Goal: Task Accomplishment & Management: Manage account settings

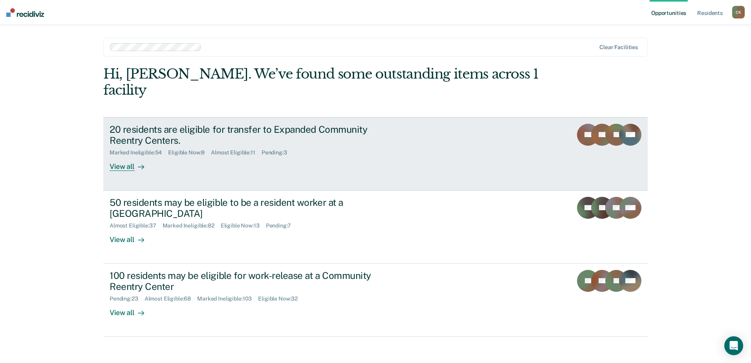
click at [168, 149] on div "Eligible Now : 9" at bounding box center [189, 152] width 43 height 7
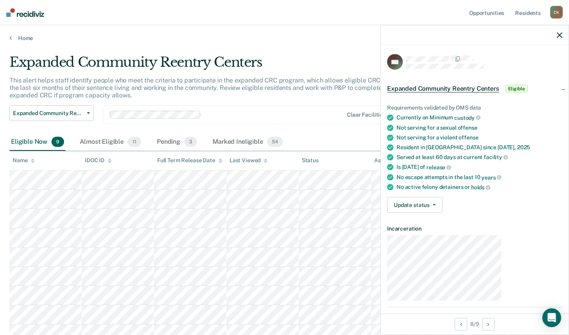
click at [69, 326] on main "Expanded Community Reentry Centers This alert helps staff identify people who m…" at bounding box center [284, 220] width 569 height 356
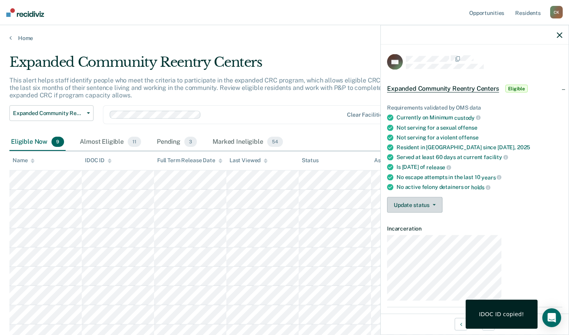
click at [442, 197] on button "Update status" at bounding box center [414, 205] width 55 height 16
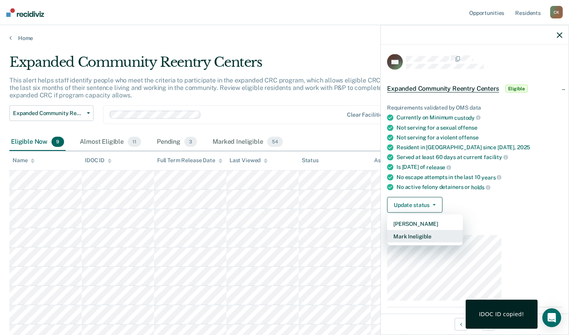
click at [463, 230] on button "Mark Ineligible" at bounding box center [425, 236] width 76 height 13
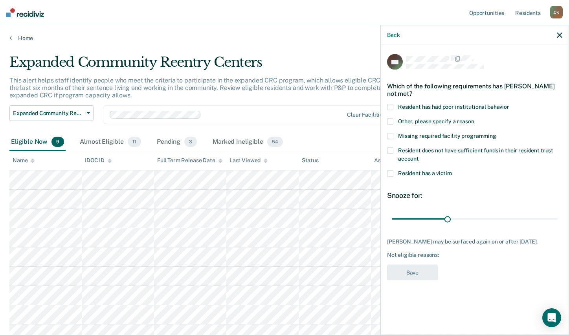
click at [393, 118] on span at bounding box center [390, 121] width 6 height 6
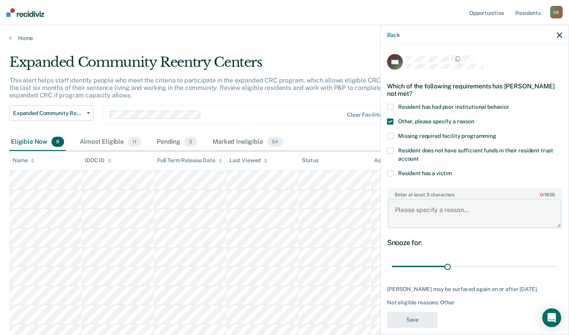
click at [460, 199] on textarea "Enter at least 3 characters 0 / 1600" at bounding box center [475, 213] width 174 height 29
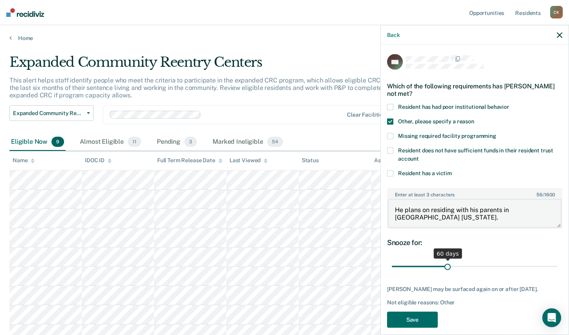
type textarea "He plans on residing with his parents in [GEOGRAPHIC_DATA] [US_STATE]."
drag, startPoint x: 487, startPoint y: 206, endPoint x: 601, endPoint y: 206, distance: 113.9
type input "180"
click at [557, 260] on input "range" at bounding box center [475, 267] width 166 height 14
click at [438, 312] on button "Save" at bounding box center [412, 320] width 51 height 16
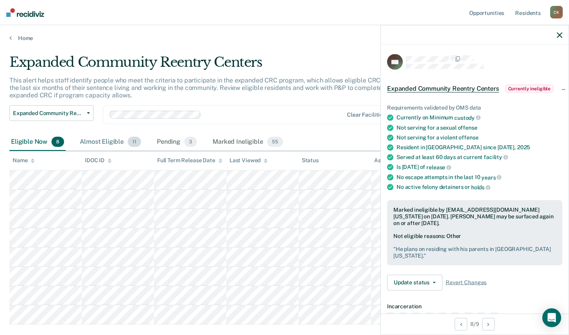
click at [82, 134] on div "Almost Eligible 11" at bounding box center [110, 142] width 64 height 17
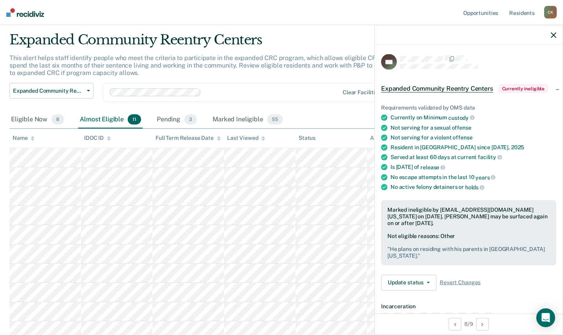
scroll to position [35, 0]
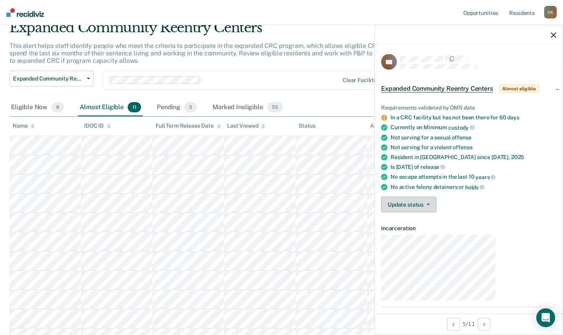
click at [436, 197] on button "Update status" at bounding box center [408, 205] width 55 height 16
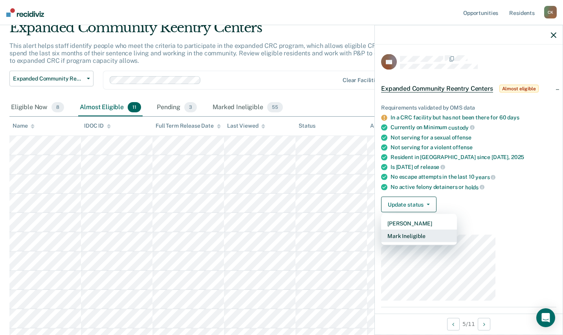
click at [452, 230] on button "Mark Ineligible" at bounding box center [419, 236] width 76 height 13
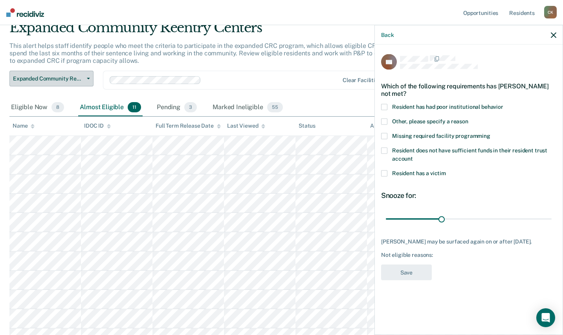
click at [56, 71] on button "Expanded Community Reentry Centers" at bounding box center [51, 79] width 84 height 16
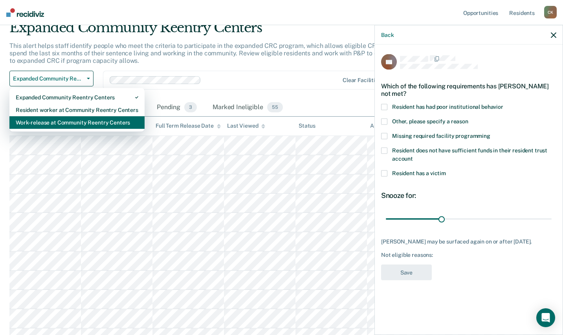
click at [40, 116] on div "Work-release at Community Reentry Centers" at bounding box center [77, 122] width 123 height 13
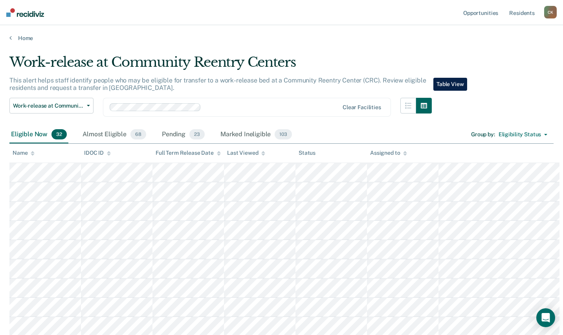
click at [427, 103] on icon "button" at bounding box center [424, 106] width 6 height 6
click at [411, 103] on icon "button" at bounding box center [408, 106] width 6 height 6
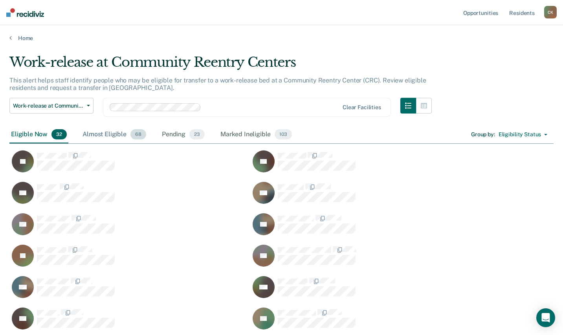
click at [81, 126] on div "Almost Eligible 68" at bounding box center [114, 134] width 67 height 17
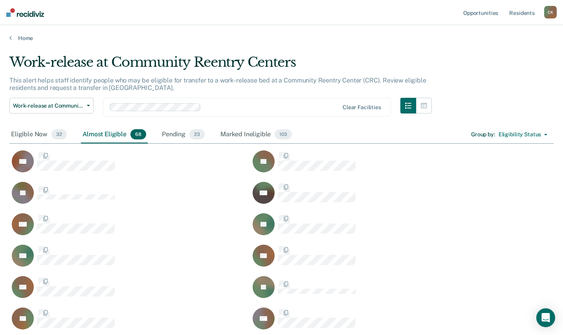
scroll to position [1125, 544]
click at [29, 126] on div "Eligible Now 32" at bounding box center [38, 134] width 59 height 17
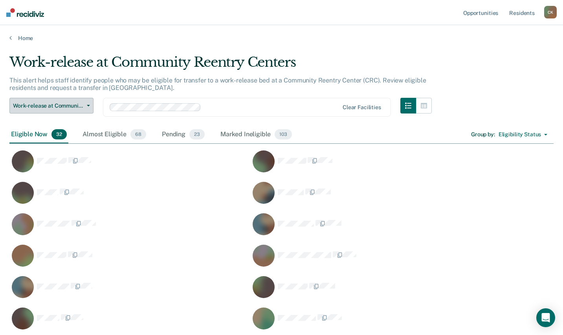
scroll to position [559, 544]
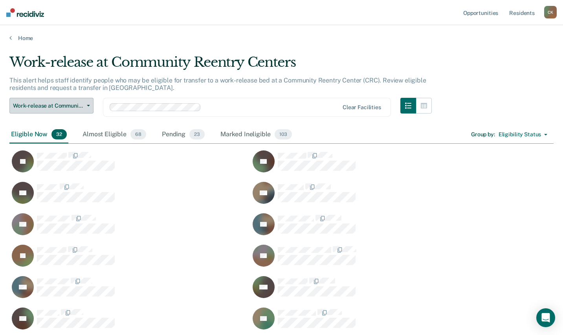
click at [79, 103] on span "Work-release at Community Reentry Centers" at bounding box center [48, 106] width 71 height 7
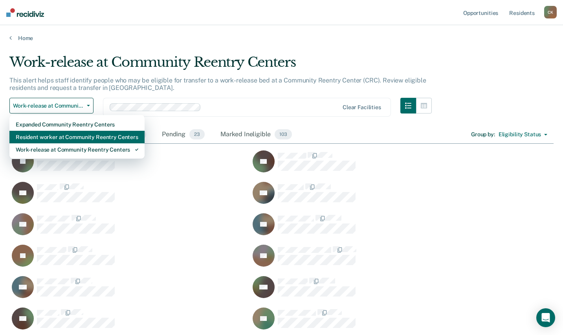
click at [75, 131] on div "Resident worker at Community Reentry Centers" at bounding box center [77, 137] width 123 height 13
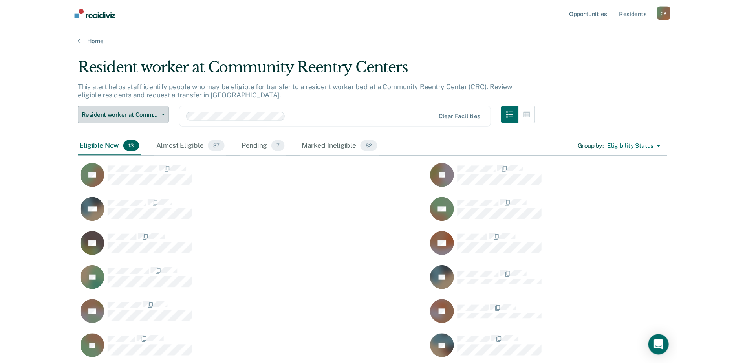
scroll to position [279, 732]
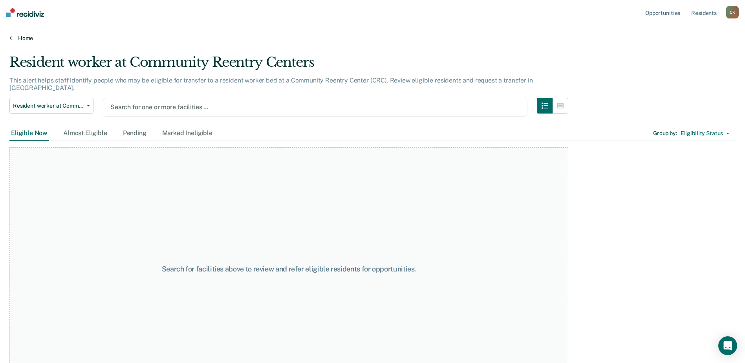
click at [11, 35] on link "Home" at bounding box center [372, 38] width 726 height 7
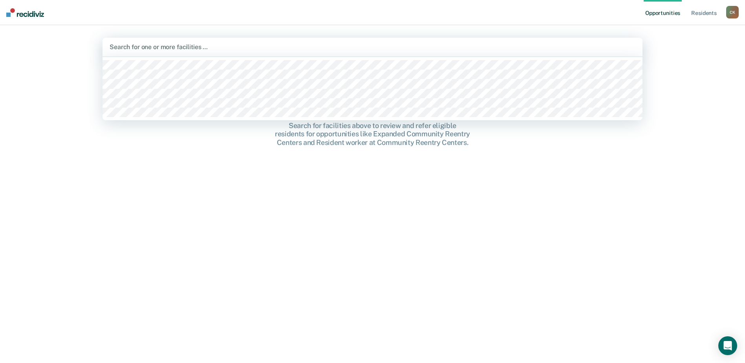
click at [393, 42] on div at bounding box center [373, 46] width 526 height 9
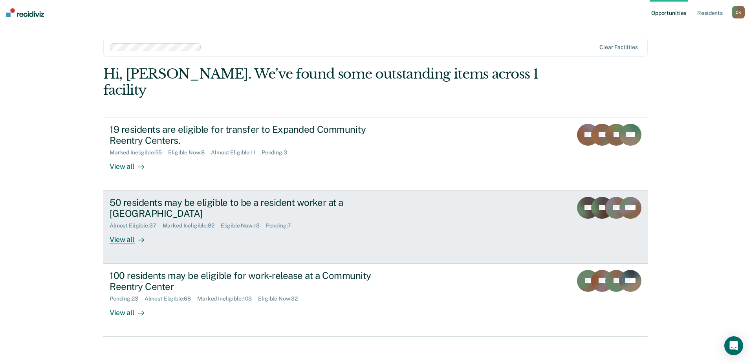
click at [127, 197] on div "50 residents may be eligible to be a resident worker at a [GEOGRAPHIC_DATA]" at bounding box center [248, 208] width 276 height 23
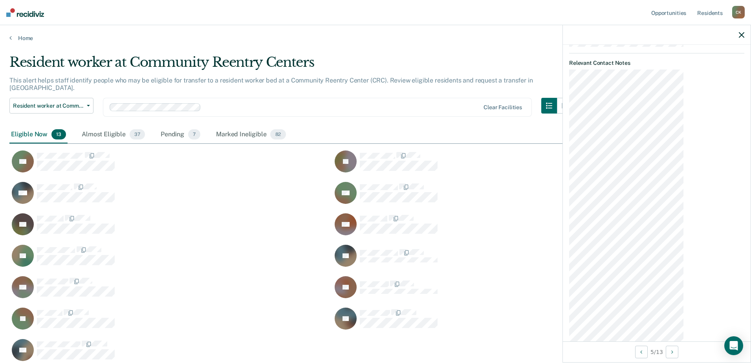
scroll to position [393, 0]
